Goal: Find specific page/section: Find specific page/section

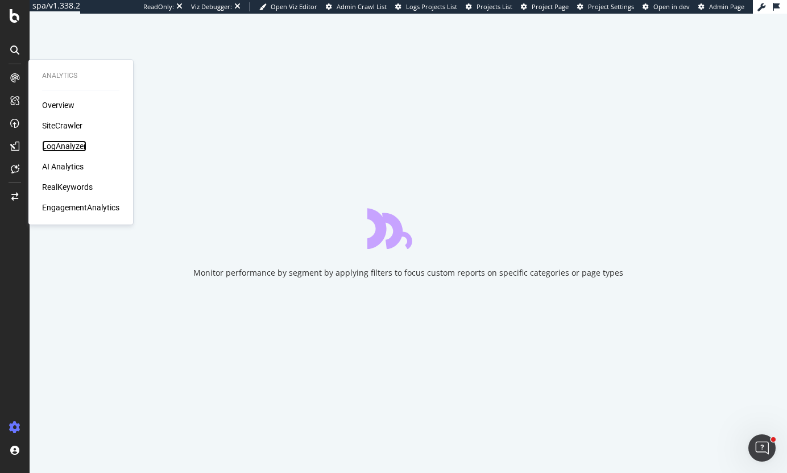
click at [67, 142] on div "LogAnalyzer" at bounding box center [64, 146] width 44 height 11
